Goal: Task Accomplishment & Management: Manage account settings

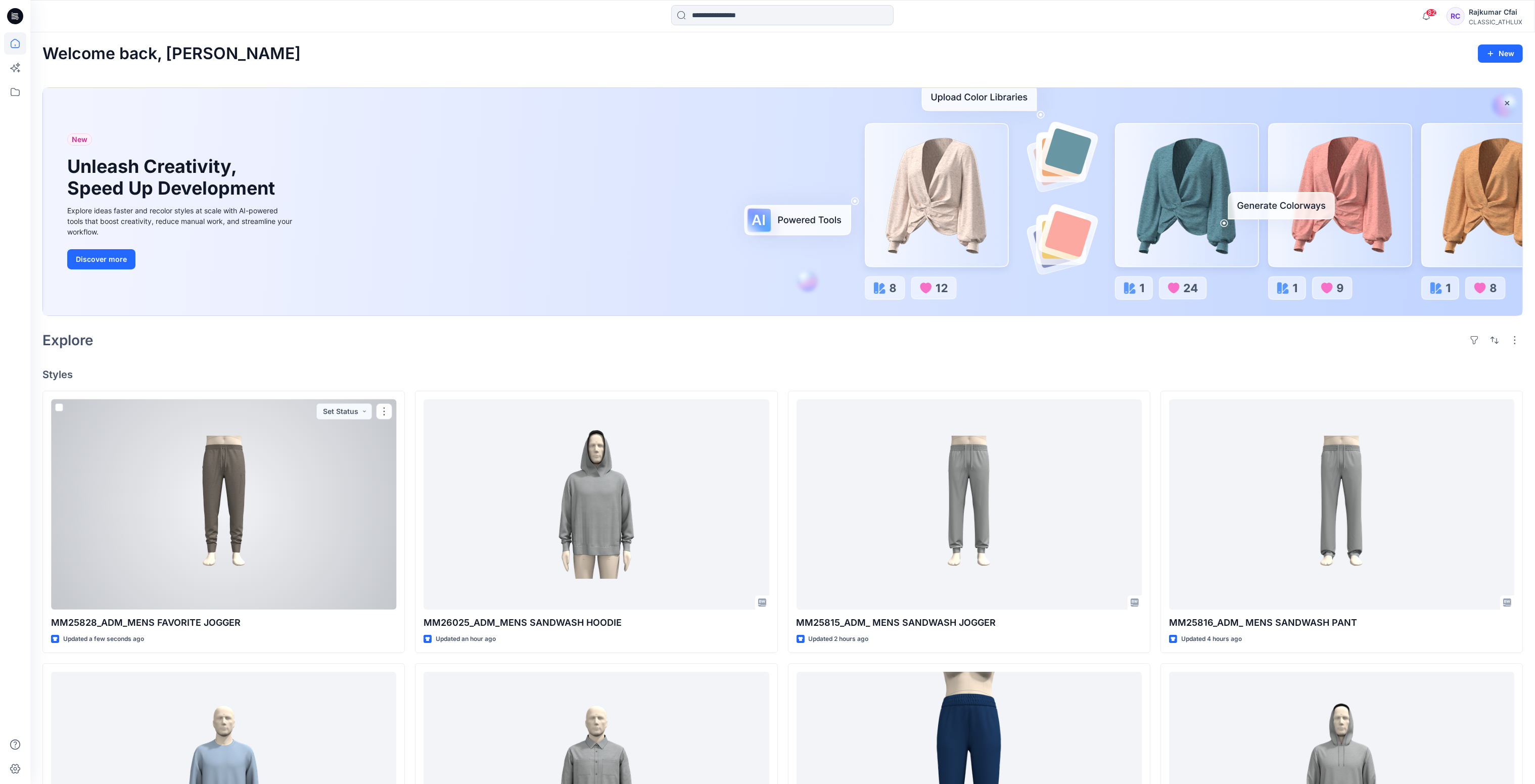
drag, startPoint x: 301, startPoint y: 505, endPoint x: 475, endPoint y: 346, distance: 235.7
click at [301, 505] on div at bounding box center [223, 504] width 345 height 211
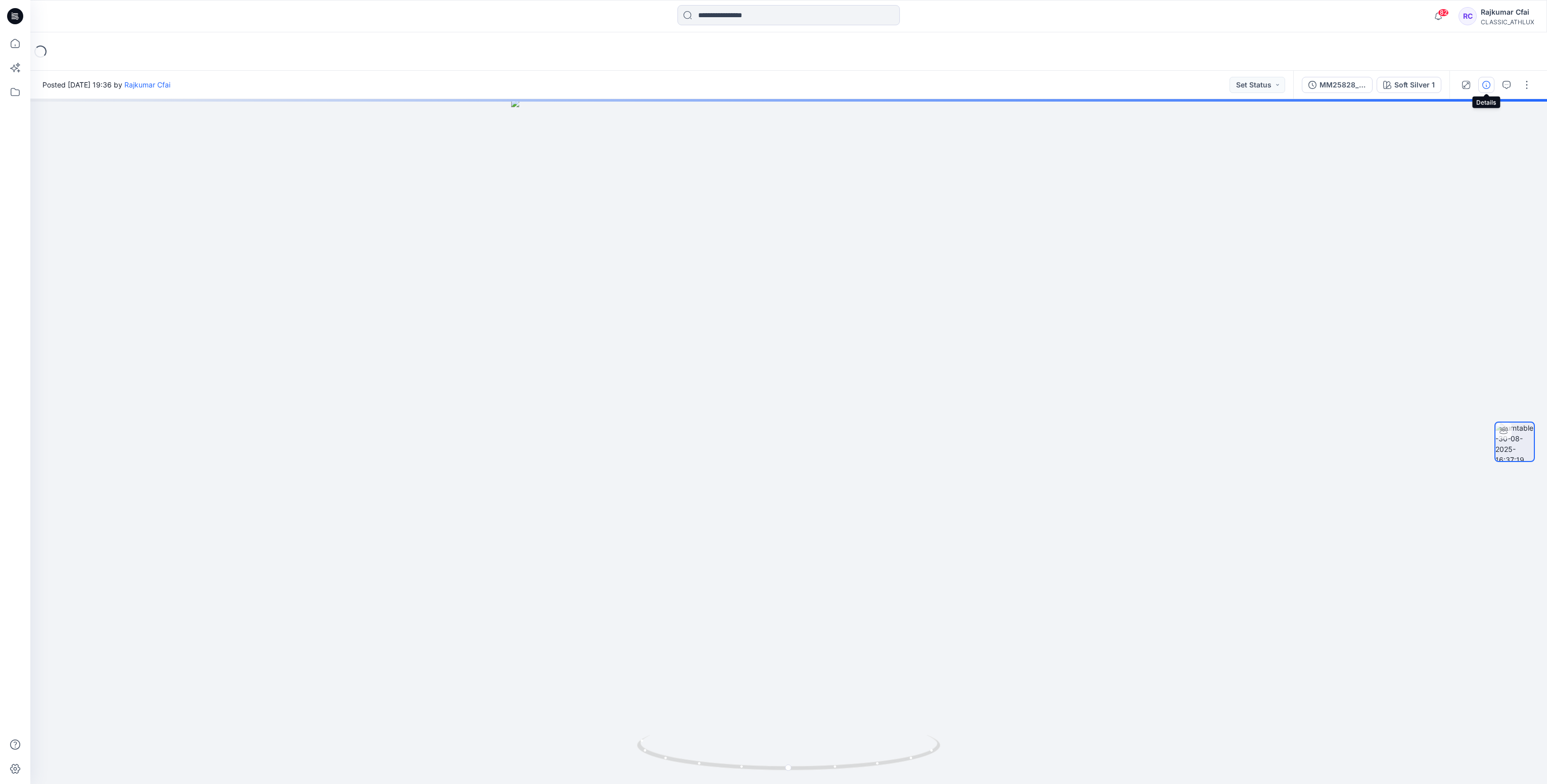
click at [1488, 85] on icon "button" at bounding box center [1486, 85] width 8 height 8
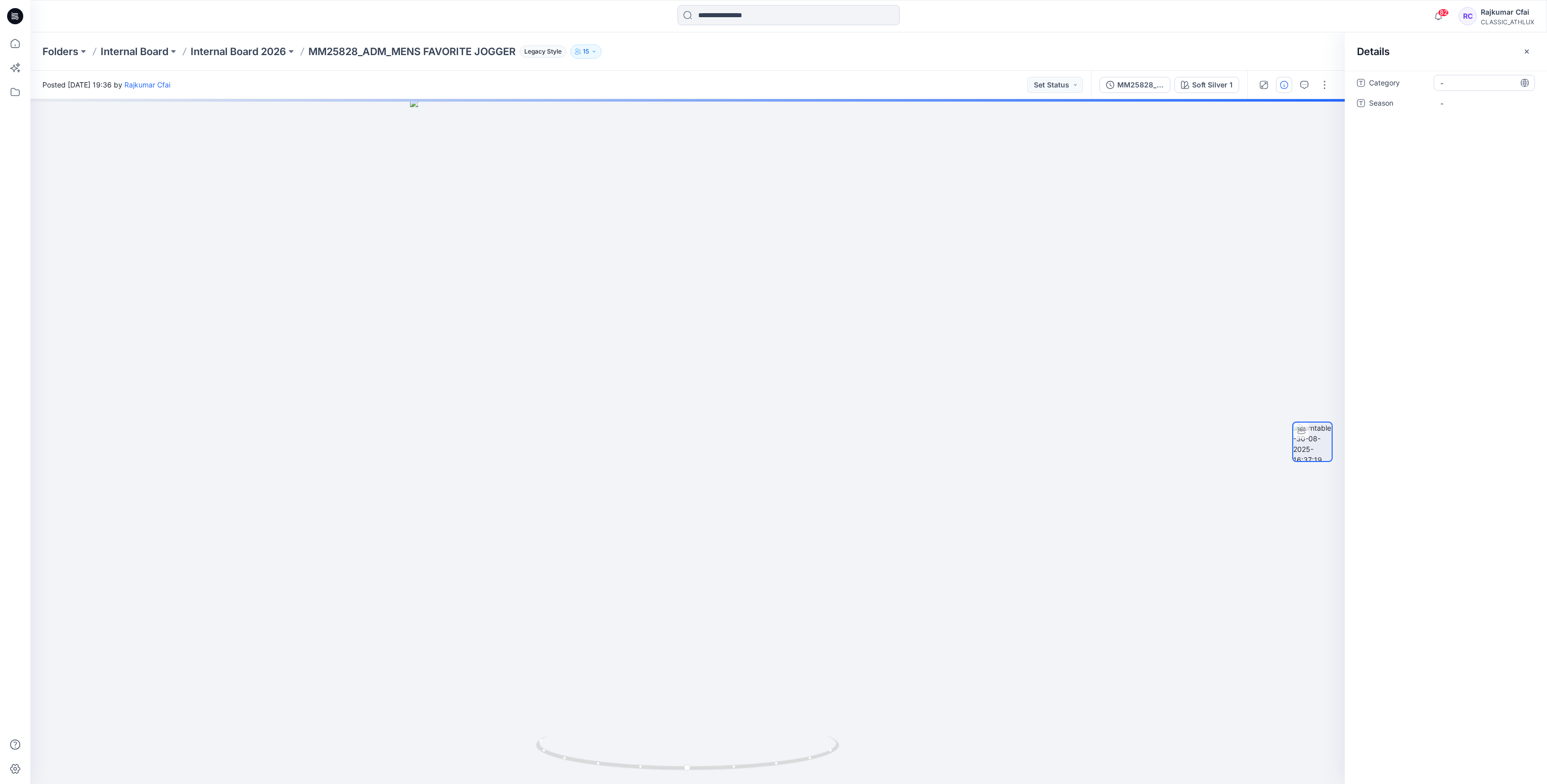
click at [1446, 85] on span "-" at bounding box center [1484, 83] width 88 height 11
type textarea "**********"
click at [1458, 104] on span "-" at bounding box center [1484, 109] width 88 height 11
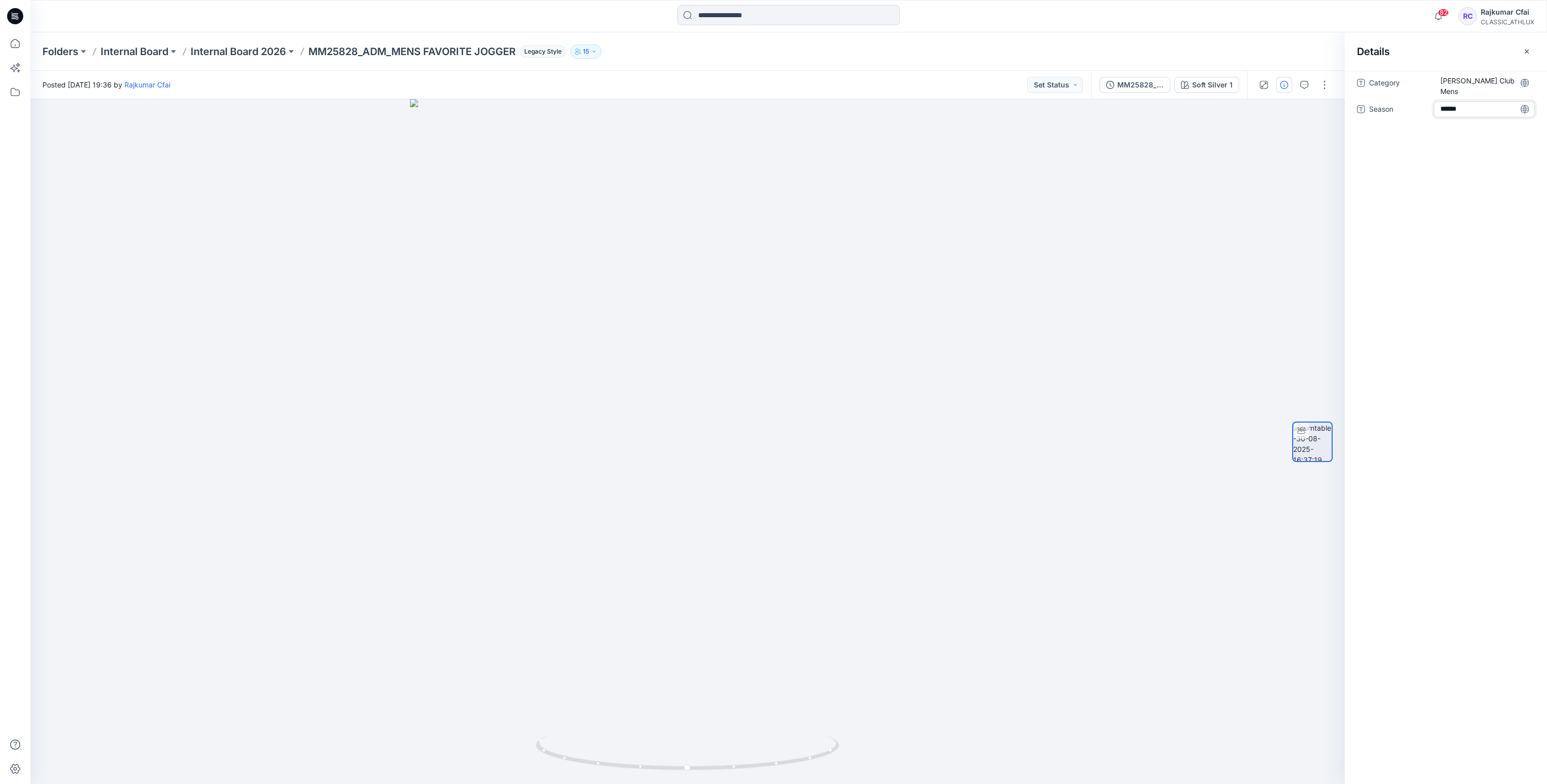
type textarea "*******"
click at [1446, 176] on div "Category [PERSON_NAME] Club Mens Season Fall-26" at bounding box center [1446, 427] width 202 height 713
click at [1075, 91] on button "Set Status" at bounding box center [1055, 85] width 56 height 16
click at [1023, 198] on p "Designer Need To Review" at bounding box center [1041, 198] width 56 height 13
drag, startPoint x: 963, startPoint y: 431, endPoint x: 701, endPoint y: 462, distance: 263.8
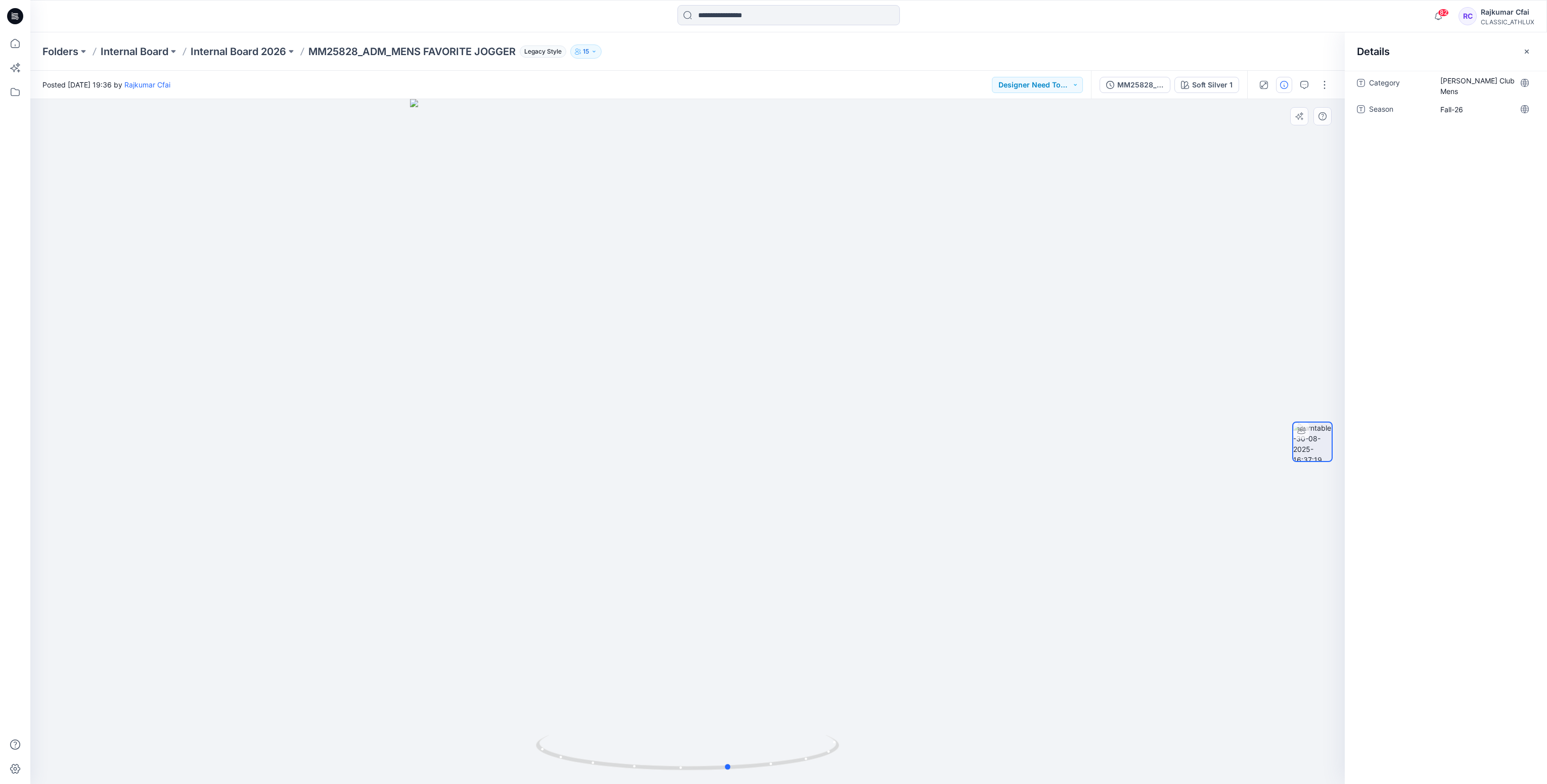
click at [701, 462] on div at bounding box center [688, 441] width 1315 height 685
click at [952, 433] on div at bounding box center [688, 441] width 1315 height 685
click at [14, 12] on icon at bounding box center [15, 16] width 16 height 16
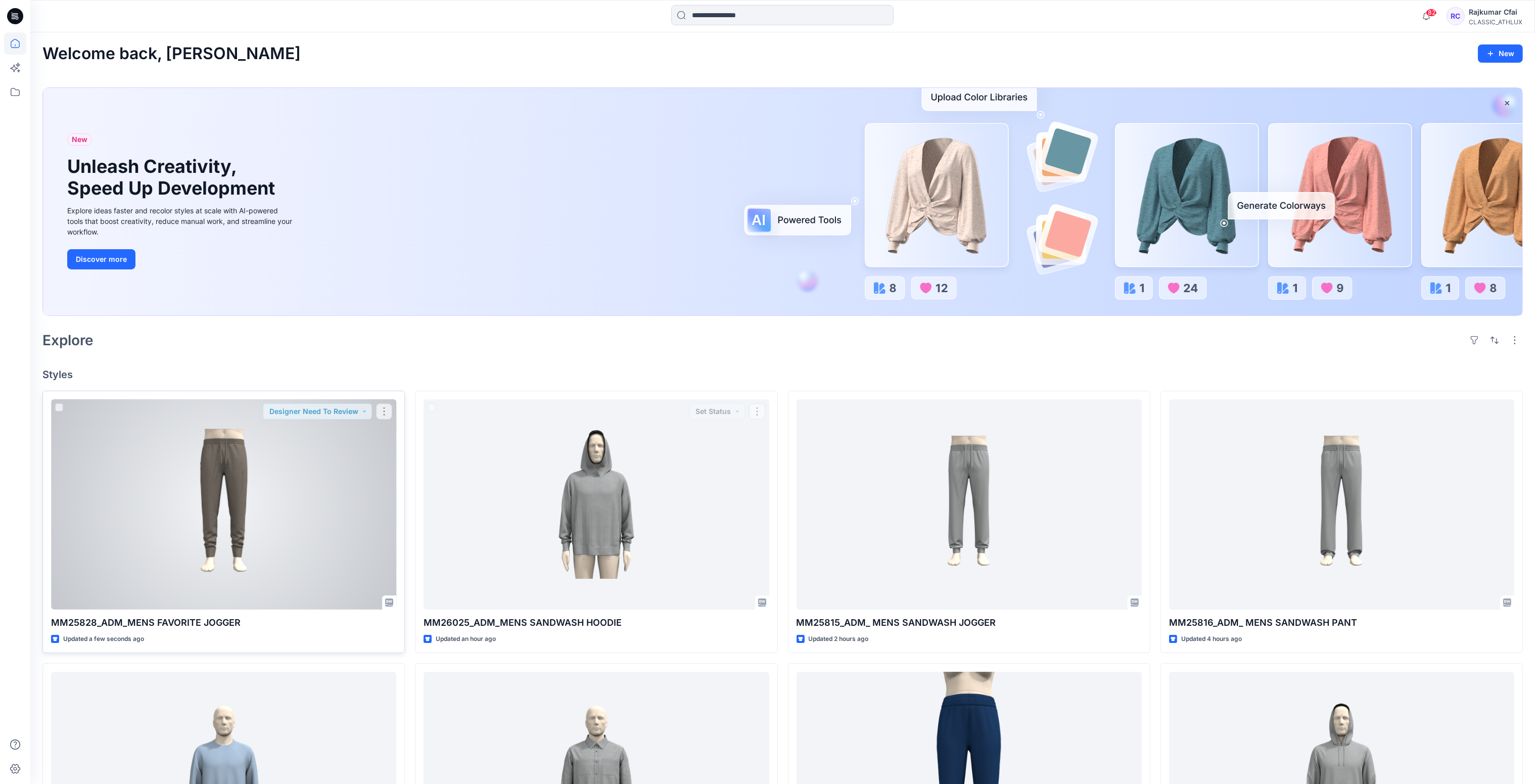
click at [225, 530] on div at bounding box center [223, 504] width 345 height 211
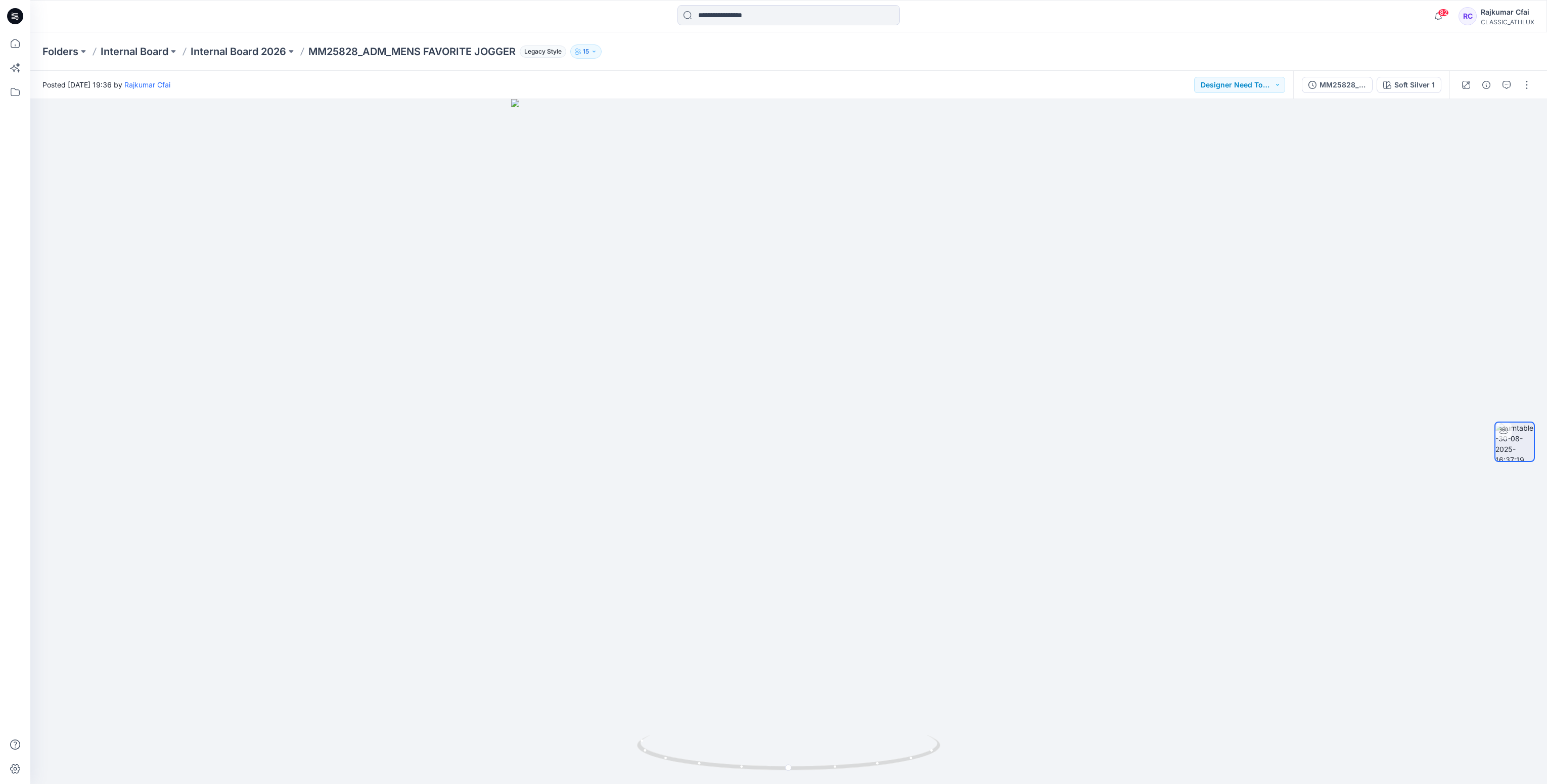
click at [13, 16] on icon at bounding box center [13, 16] width 3 height 1
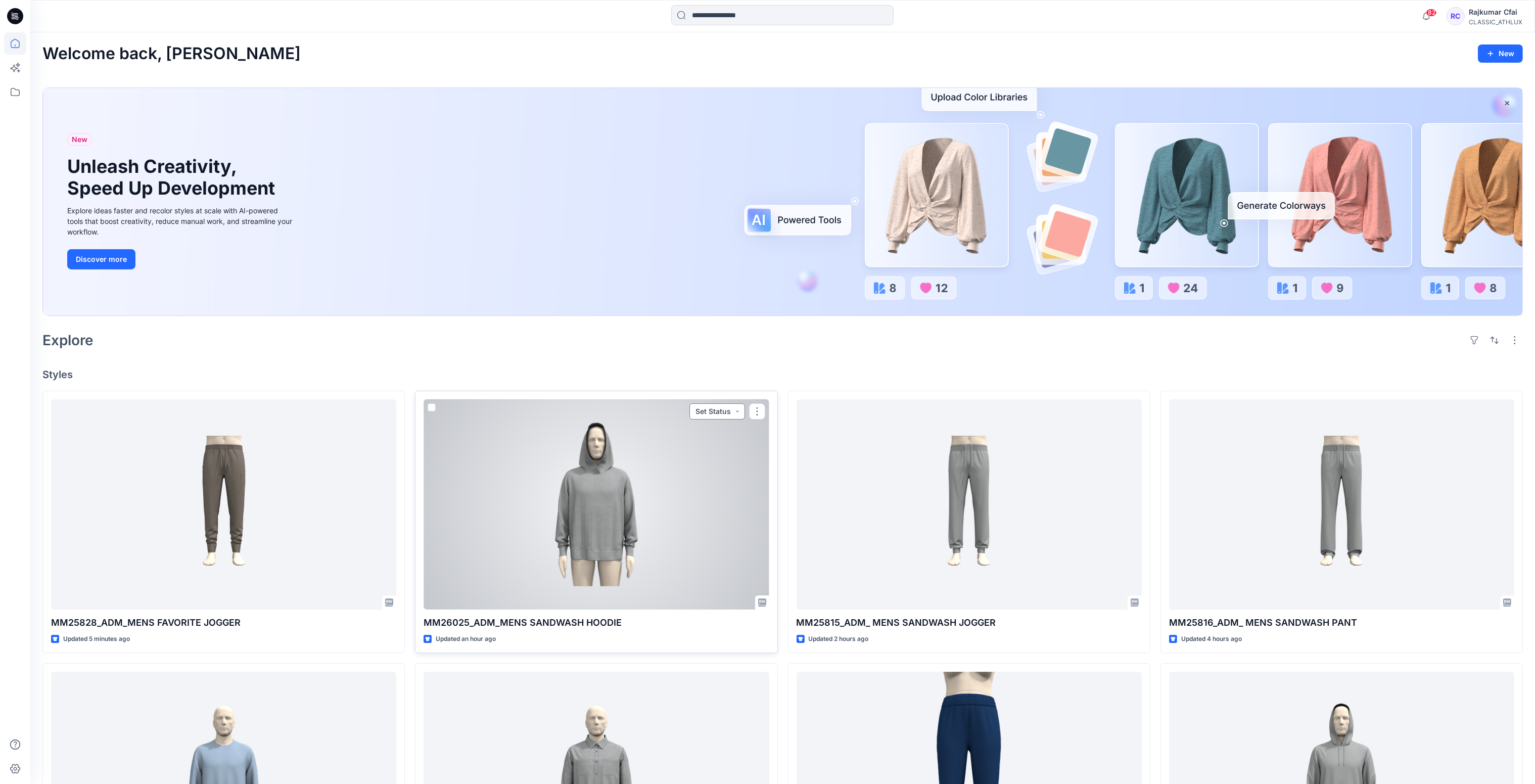
click at [741, 414] on button "Set Status" at bounding box center [717, 411] width 56 height 16
click at [682, 526] on p "Designer Need To Review" at bounding box center [703, 525] width 56 height 13
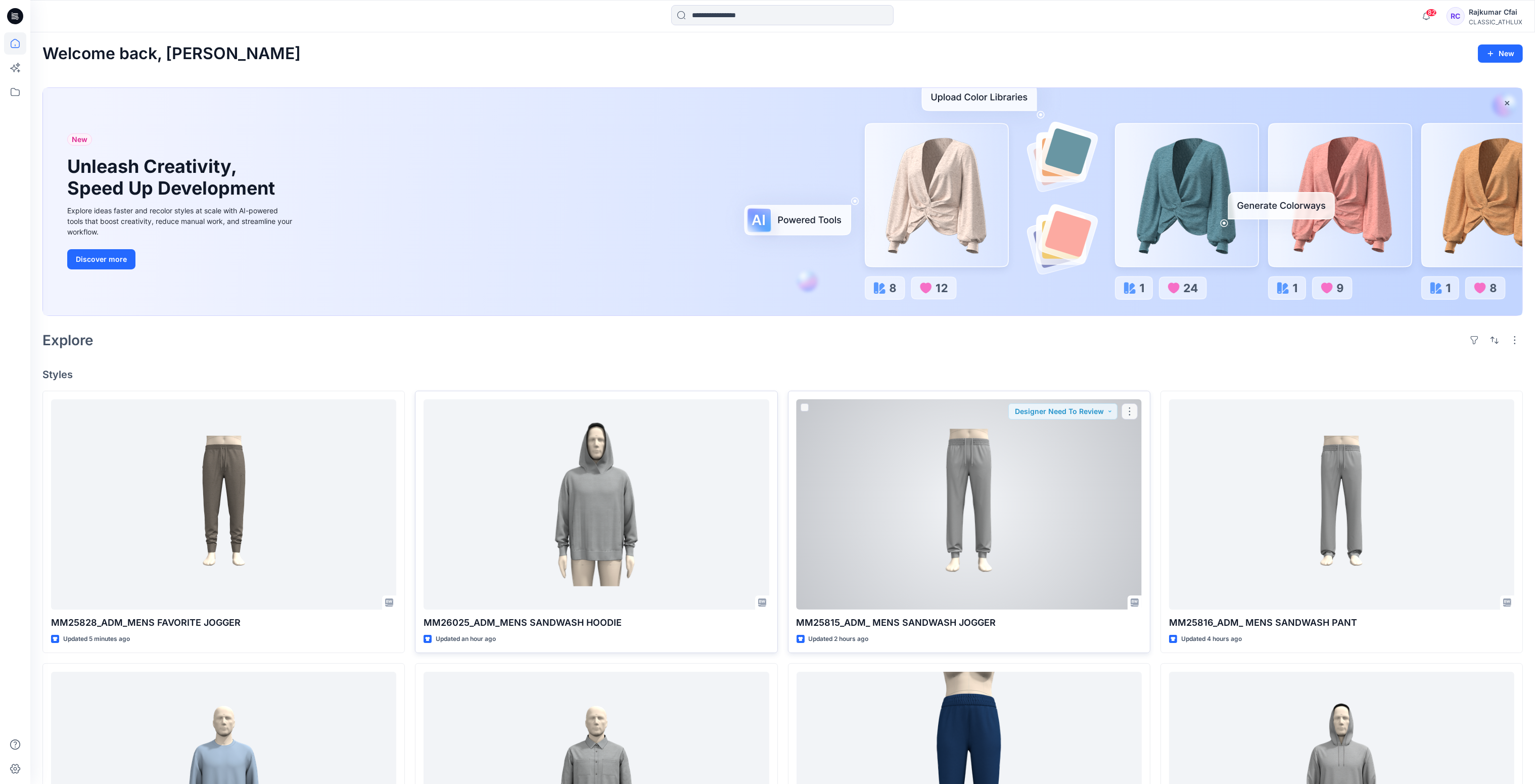
click at [866, 497] on div at bounding box center [969, 504] width 345 height 211
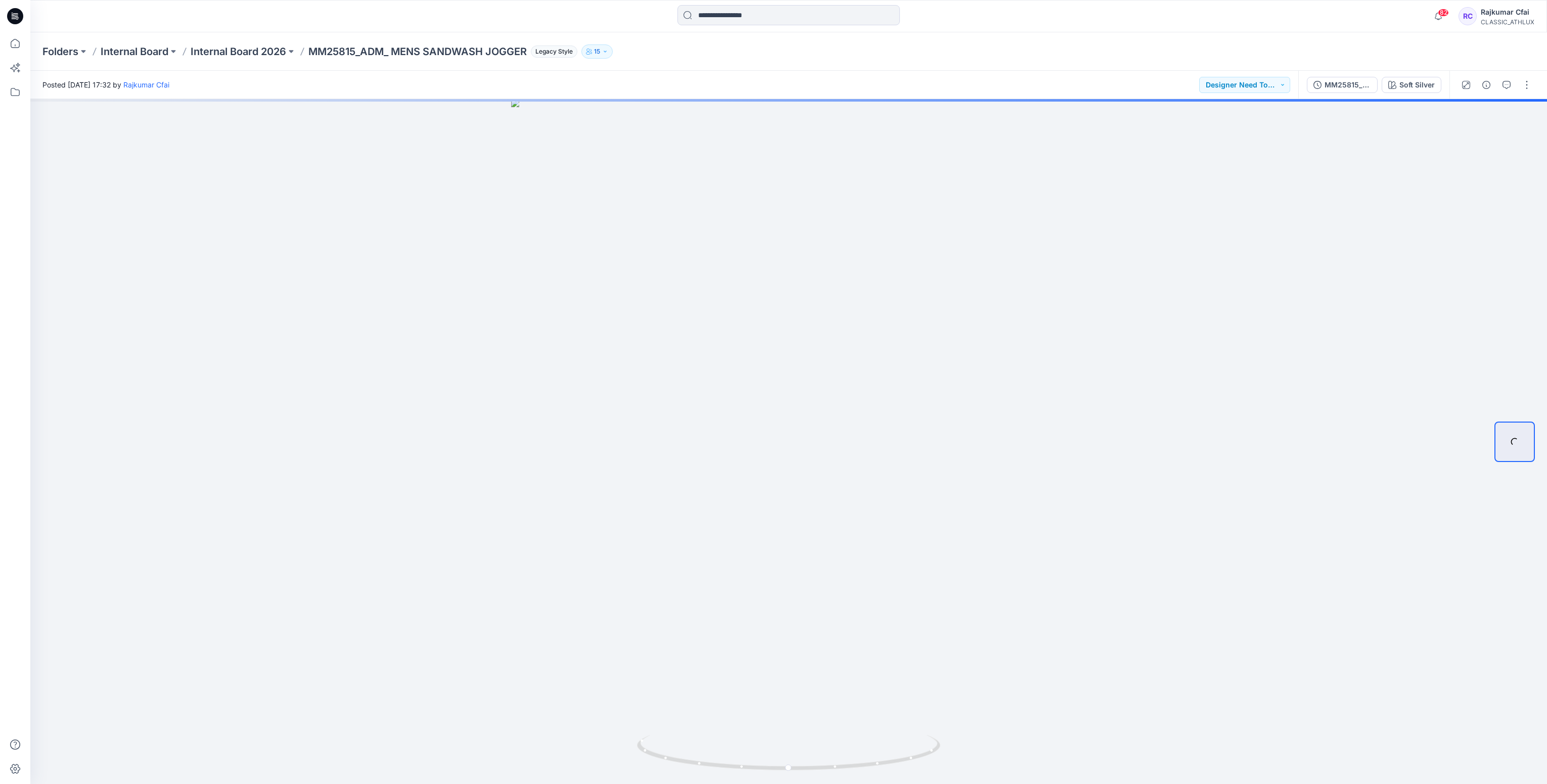
click at [11, 20] on icon at bounding box center [15, 16] width 16 height 16
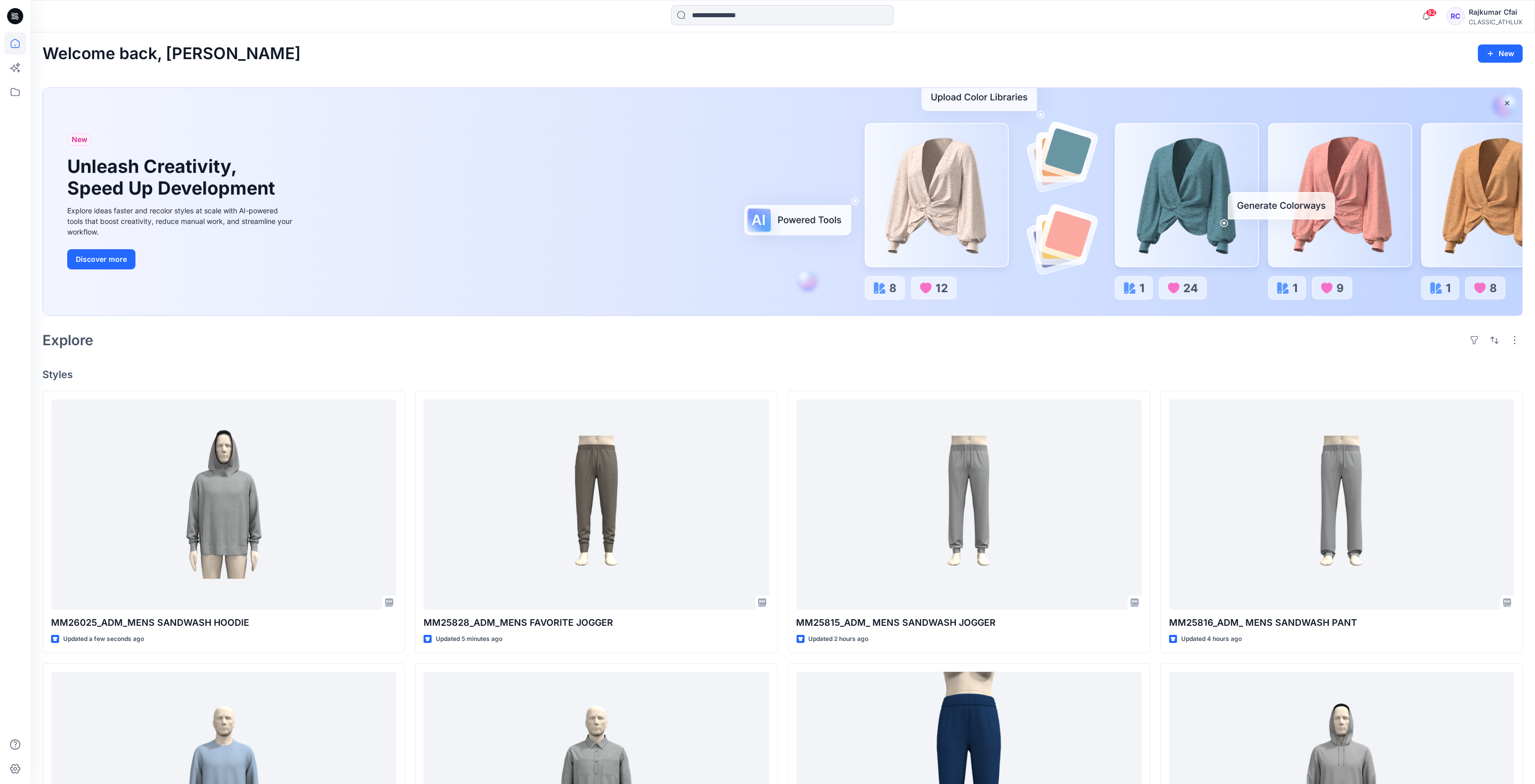
click at [752, 339] on div "Explore" at bounding box center [783, 340] width 1480 height 24
click at [16, 17] on icon at bounding box center [17, 17] width 4 height 1
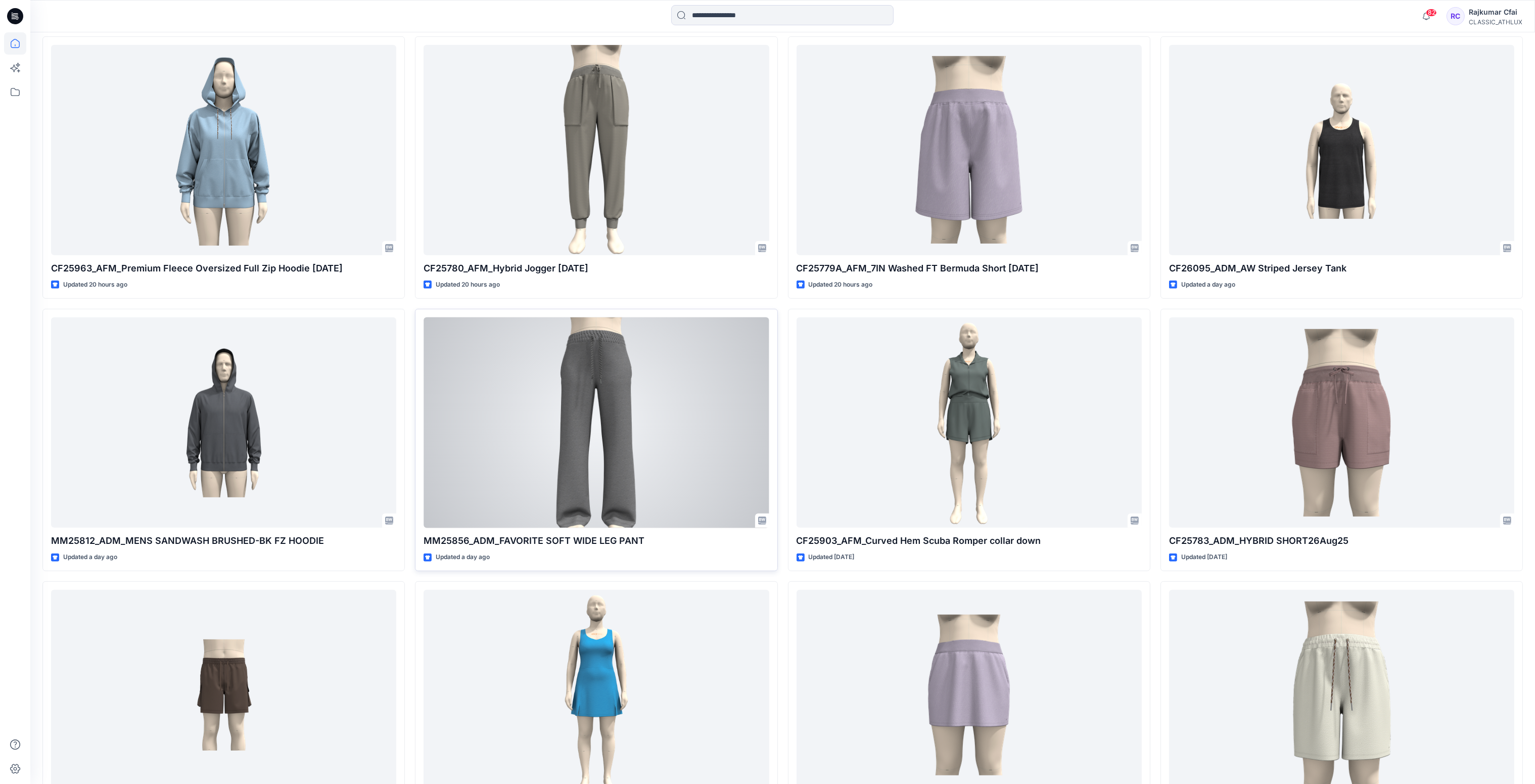
scroll to position [1289, 0]
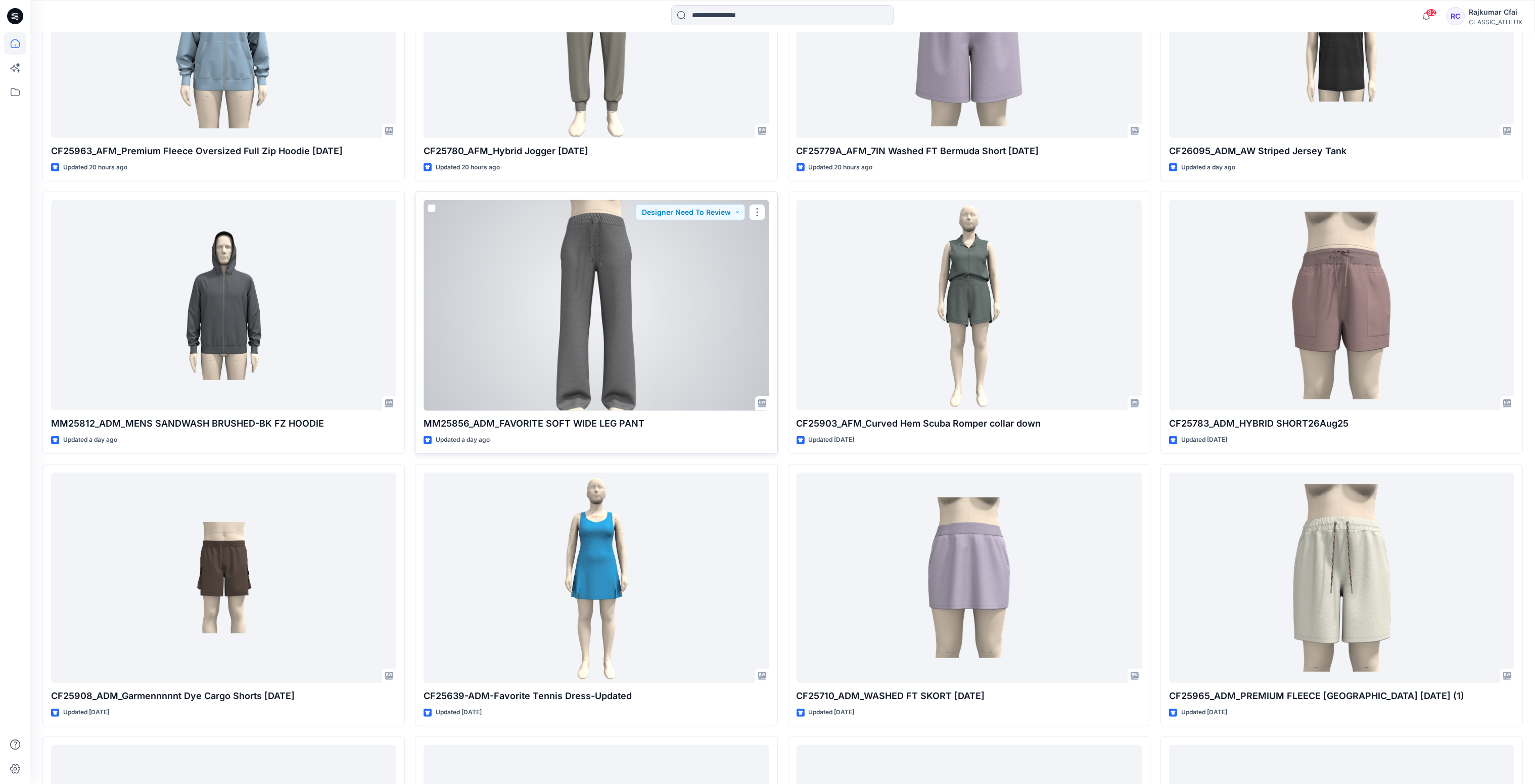
click at [544, 341] on div at bounding box center [596, 305] width 345 height 211
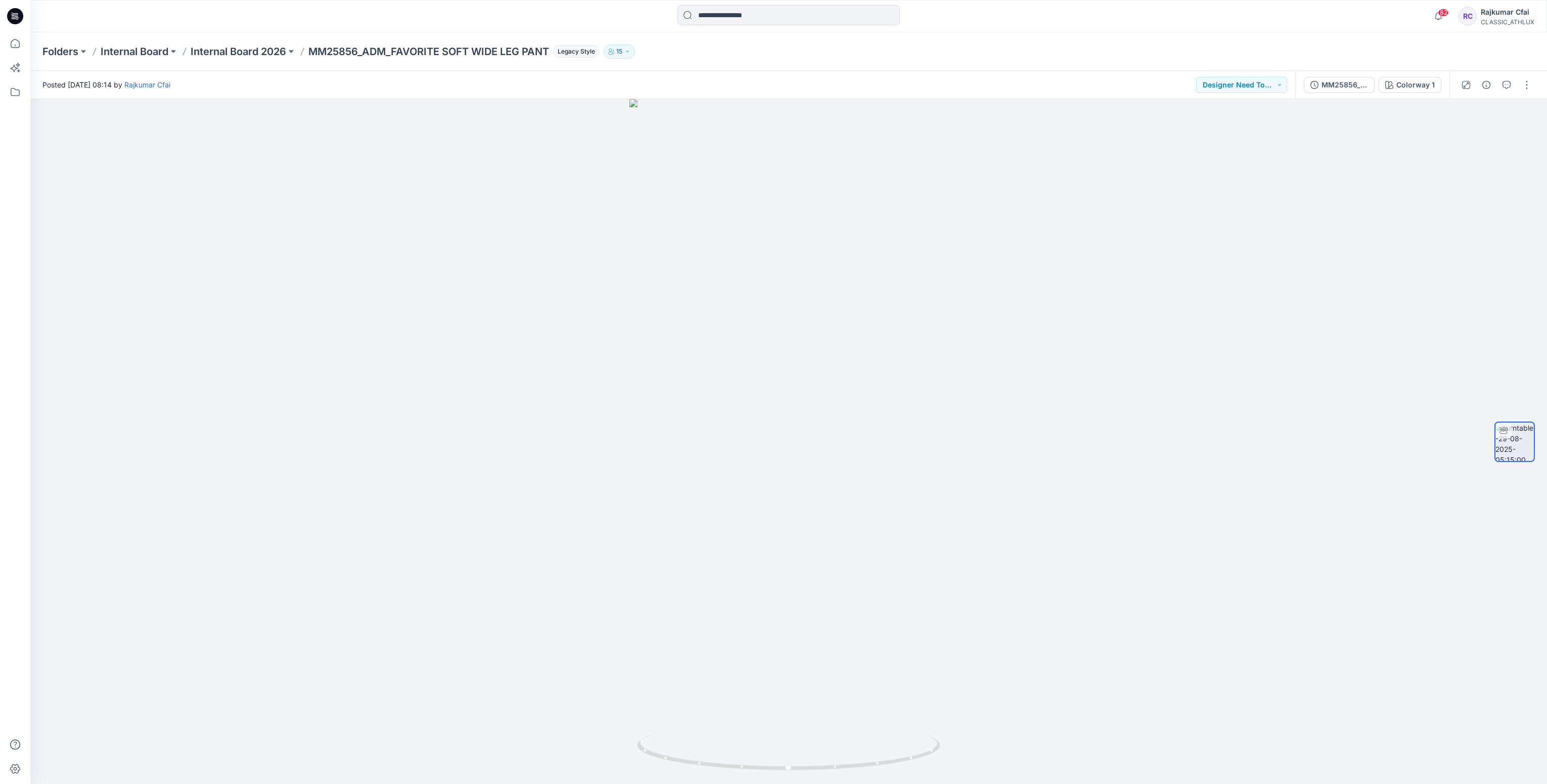
click at [6, 15] on div at bounding box center [15, 16] width 32 height 32
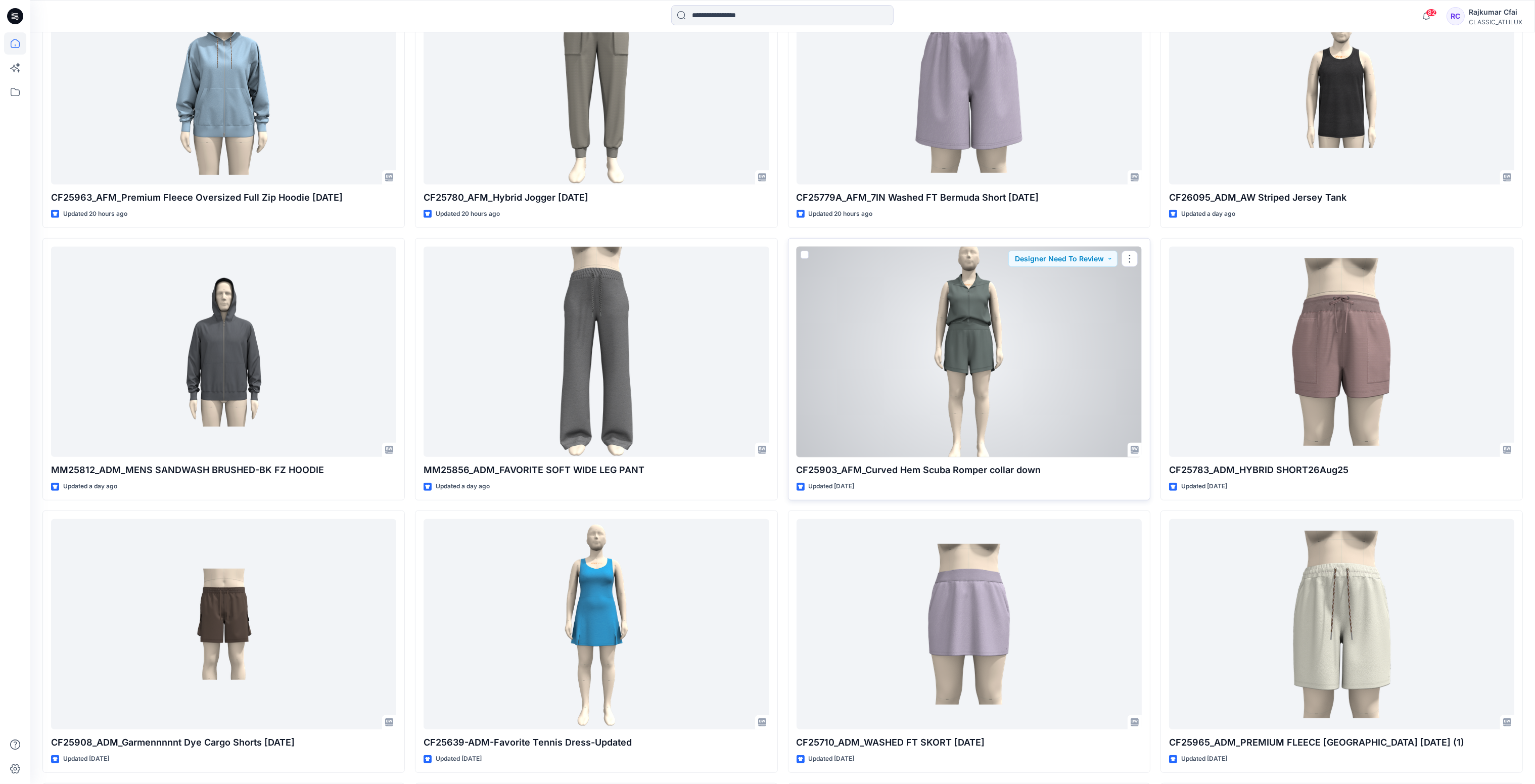
scroll to position [1364, 0]
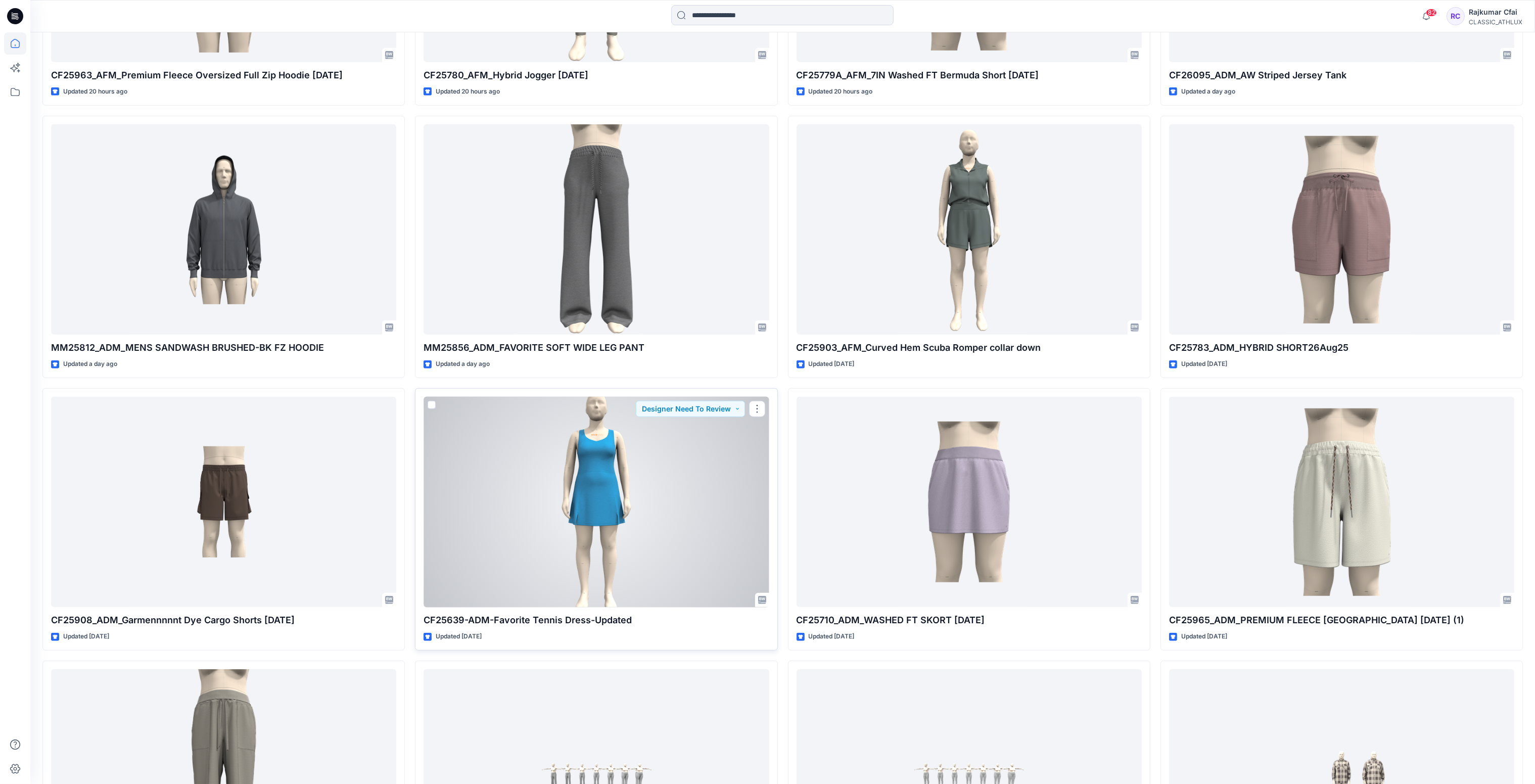
click at [662, 535] on div at bounding box center [596, 502] width 345 height 211
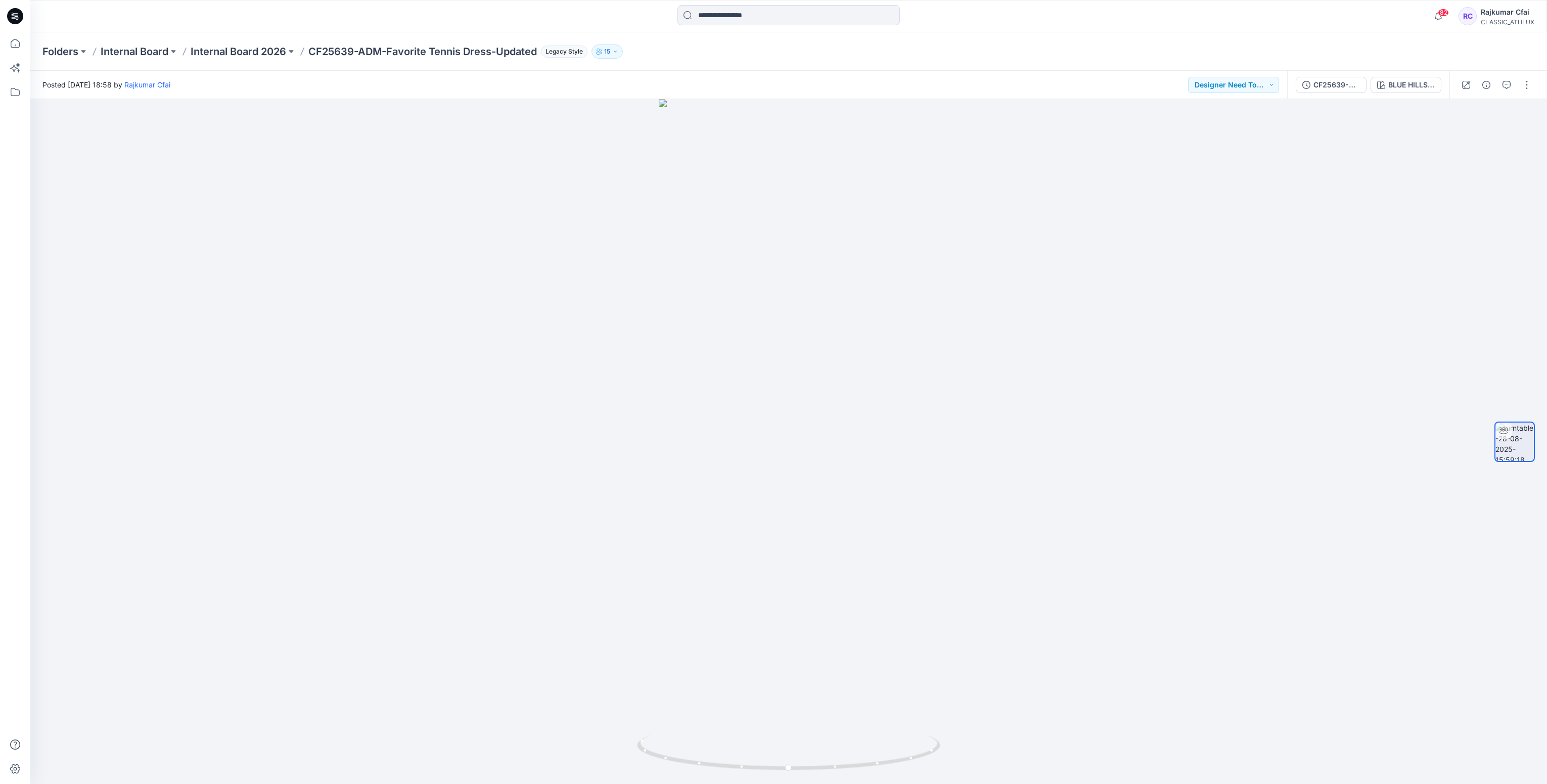
click at [17, 17] on icon at bounding box center [15, 16] width 16 height 16
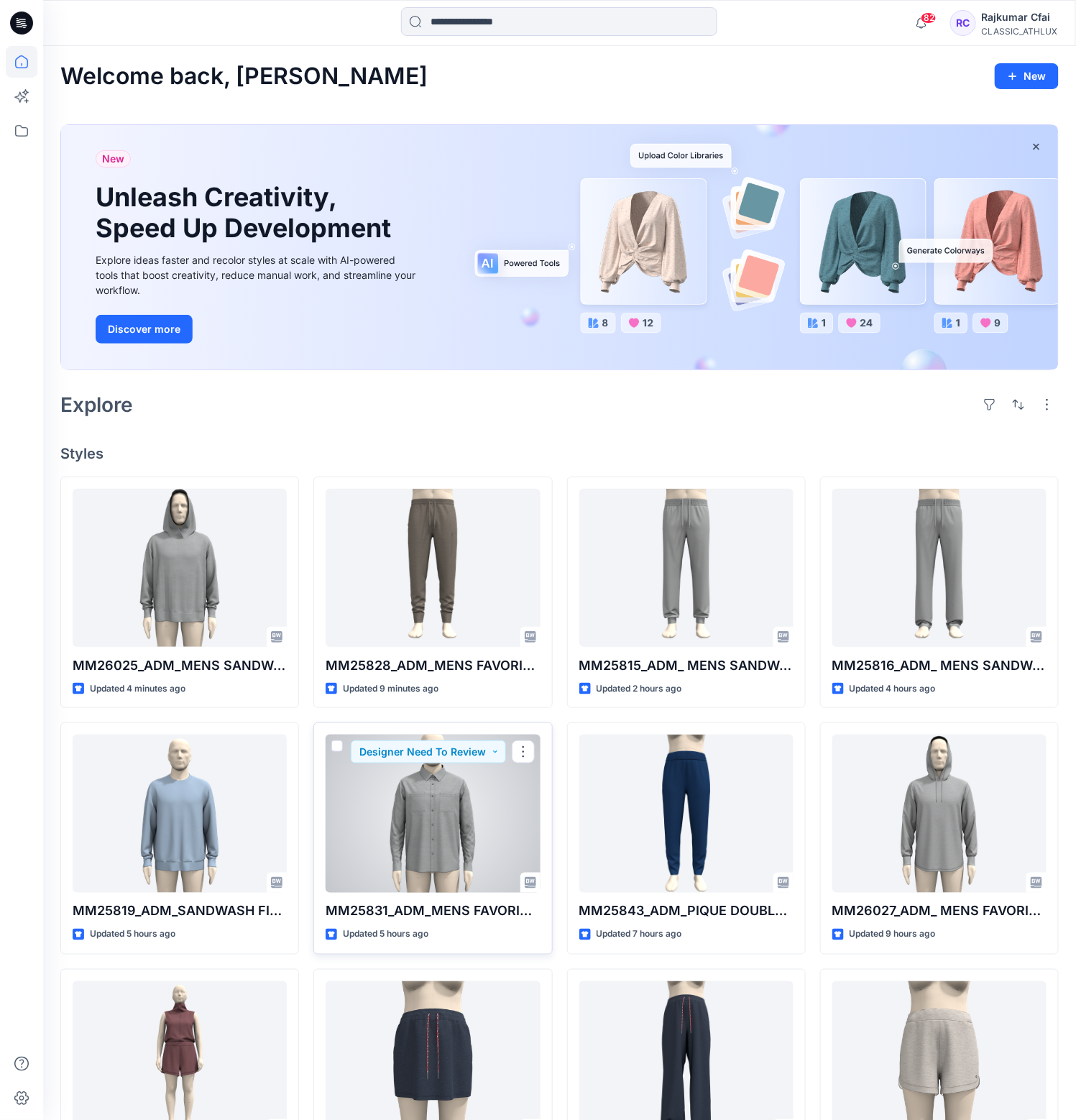
click at [431, 818] on div at bounding box center [432, 813] width 214 height 158
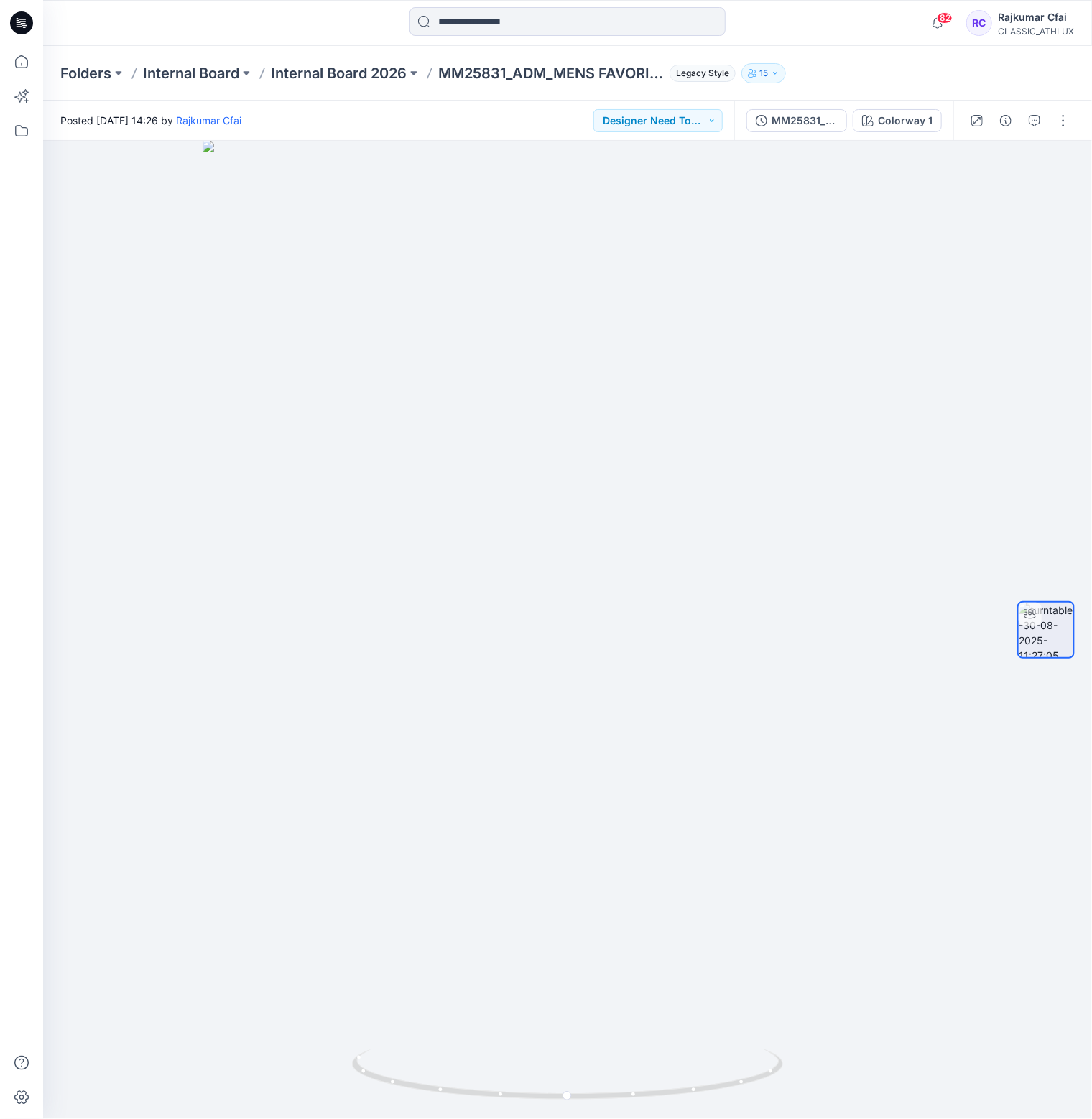
click at [26, 21] on icon at bounding box center [21, 22] width 23 height 23
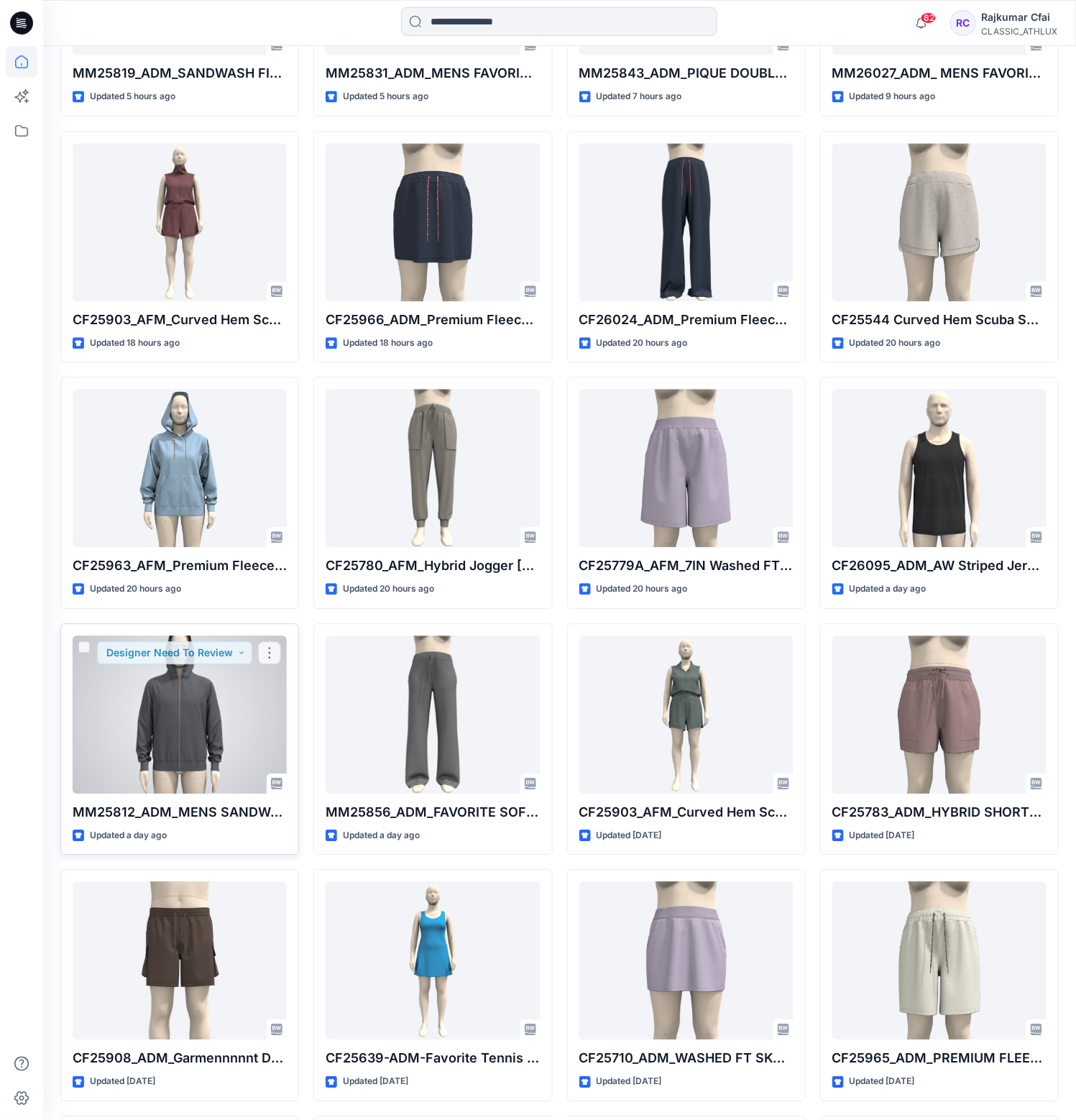
scroll to position [862, 0]
